Goal: Task Accomplishment & Management: Manage account settings

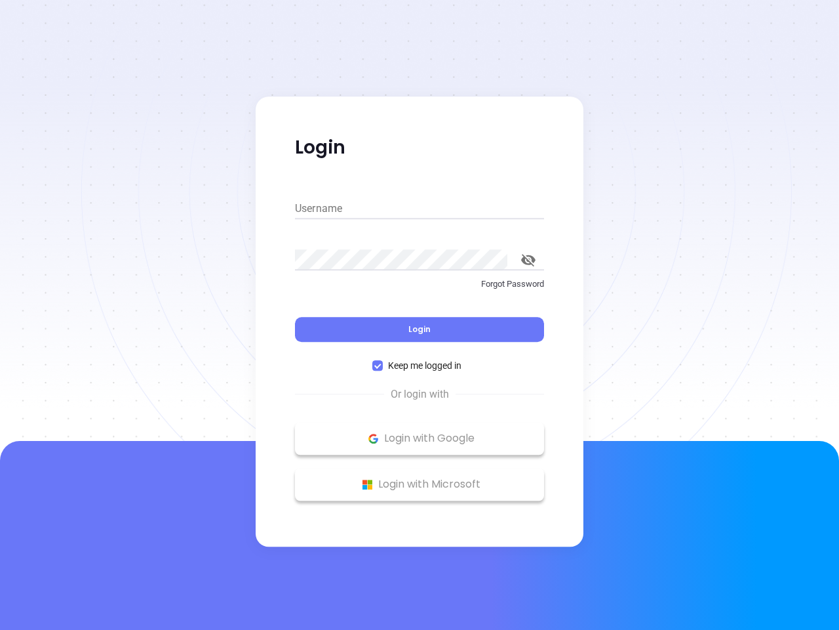
click at [420, 315] on div "Login" at bounding box center [419, 321] width 249 height 41
click at [420, 209] on input "Username" at bounding box center [419, 208] width 249 height 21
click at [529, 260] on icon "toggle password visibility" at bounding box center [528, 260] width 14 height 12
click at [420, 329] on span "Login" at bounding box center [420, 328] width 22 height 11
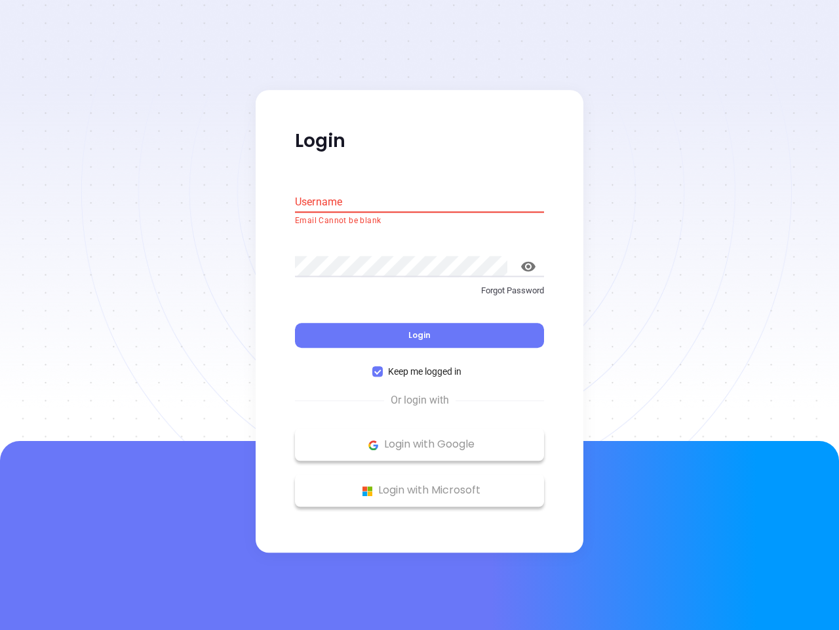
click at [420, 365] on span "Keep me logged in" at bounding box center [425, 372] width 84 height 14
click at [383, 367] on input "Keep me logged in" at bounding box center [377, 372] width 10 height 10
checkbox input "false"
click at [420, 438] on p "Login with Google" at bounding box center [420, 445] width 236 height 20
click at [420, 484] on p "Login with Microsoft" at bounding box center [420, 491] width 236 height 20
